Goal: Transaction & Acquisition: Purchase product/service

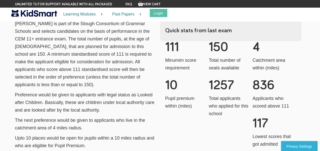
scroll to position [306, 0]
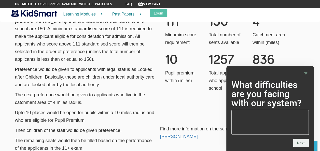
click at [181, 84] on div "Quick stats from last exam 111 Minumim score requirement 150 Total number of se…" at bounding box center [232, 59] width 145 height 131
click at [307, 74] on icon "Hide survey" at bounding box center [306, 73] width 6 height 6
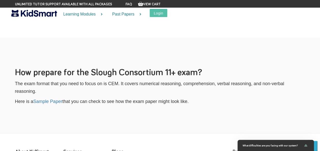
scroll to position [2039, 0]
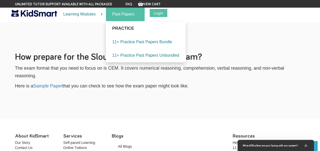
click at [125, 15] on link "Past Papers" at bounding box center [125, 15] width 39 height 14
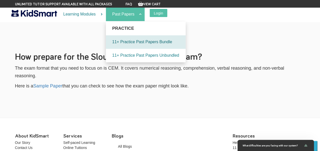
click at [139, 43] on link "11+ Practice Past Papers Bundle" at bounding box center [146, 42] width 80 height 14
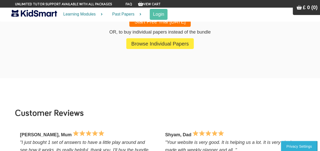
scroll to position [561, 0]
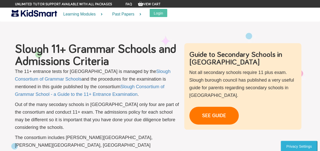
scroll to position [2039, 0]
